Goal: Register for event/course

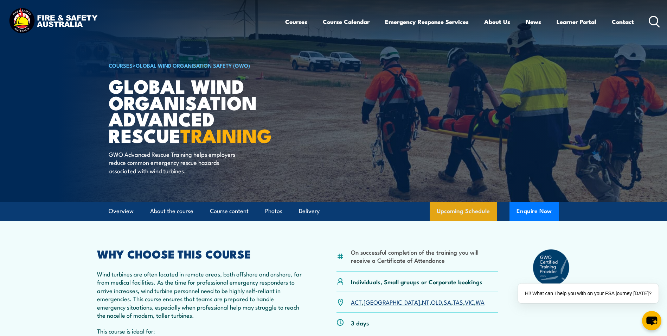
click at [465, 213] on link "Upcoming Schedule" at bounding box center [463, 211] width 67 height 19
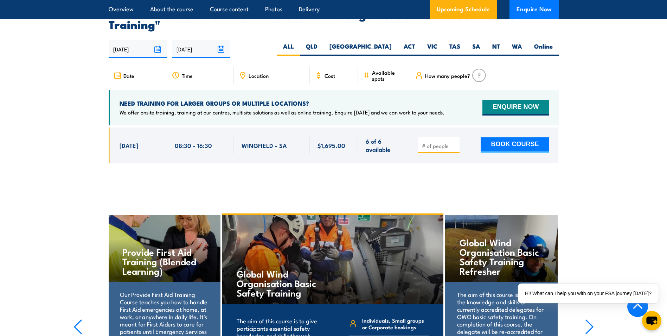
scroll to position [1316, 0]
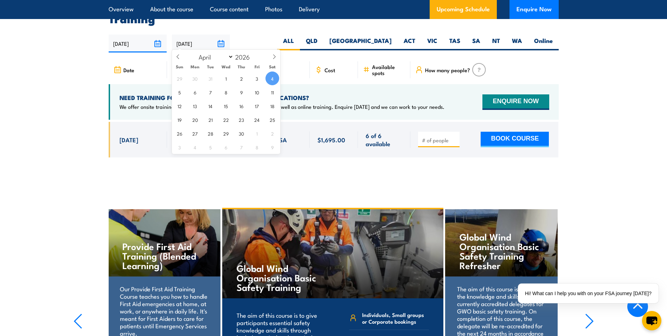
click at [189, 37] on input "04/04/2026" at bounding box center [201, 43] width 58 height 18
click at [182, 52] on span at bounding box center [178, 59] width 12 height 19
select select "0"
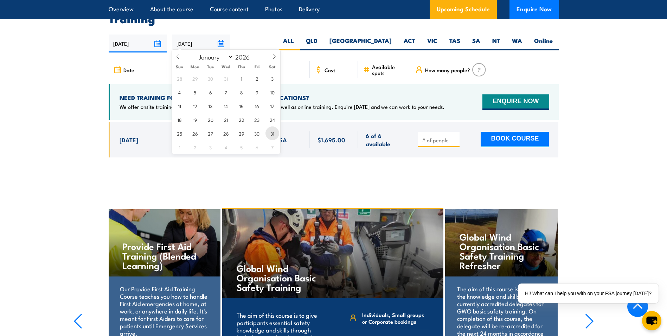
click at [269, 134] on span "31" at bounding box center [273, 133] width 14 height 14
type input "[DATE]"
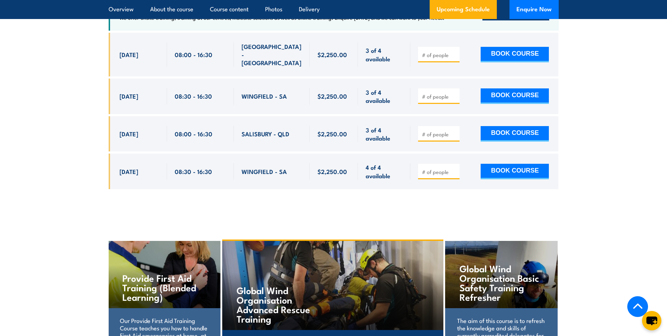
scroll to position [1186, 0]
